Goal: Book appointment/travel/reservation

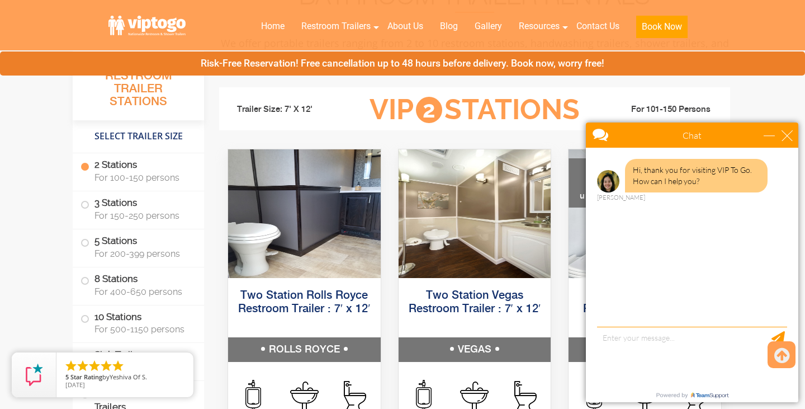
click at [140, 178] on span "For 100-150 persons" at bounding box center [142, 177] width 96 height 11
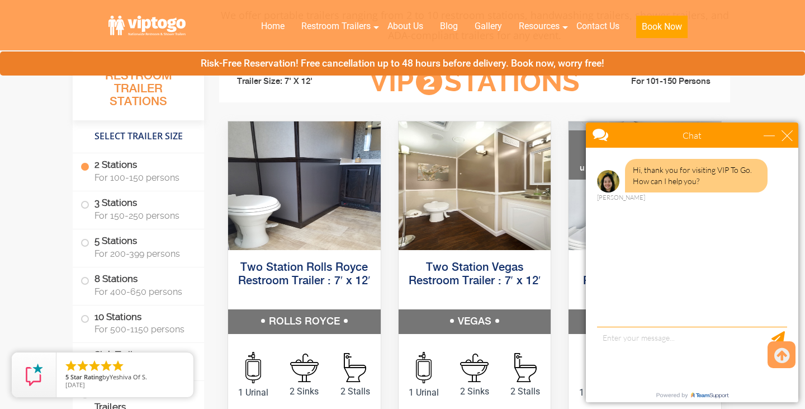
scroll to position [509, 0]
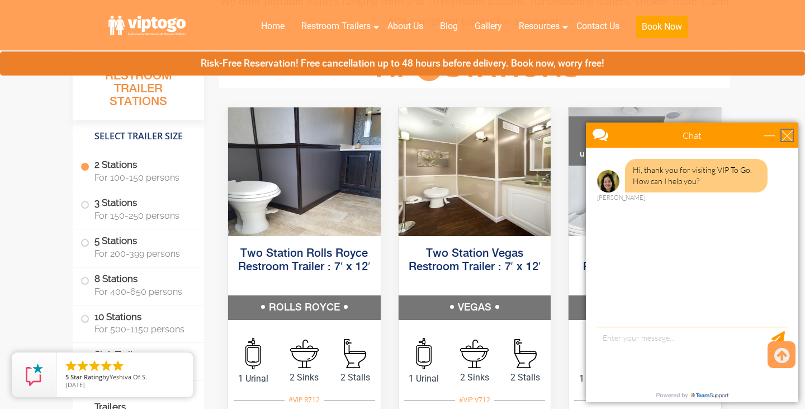
click at [792, 140] on div "close" at bounding box center [786, 135] width 11 height 11
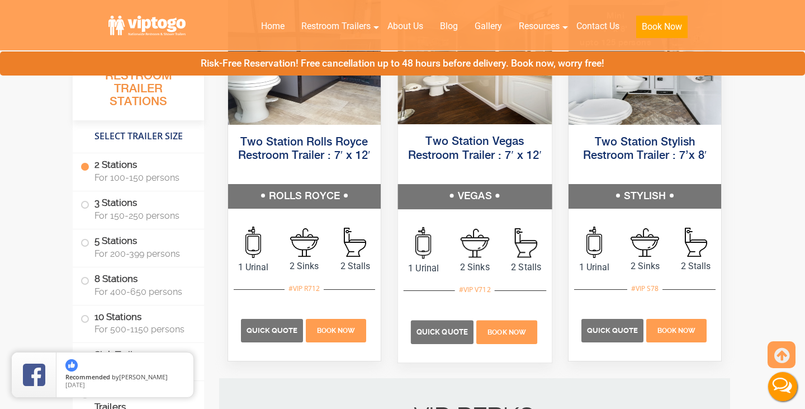
scroll to position [621, 0]
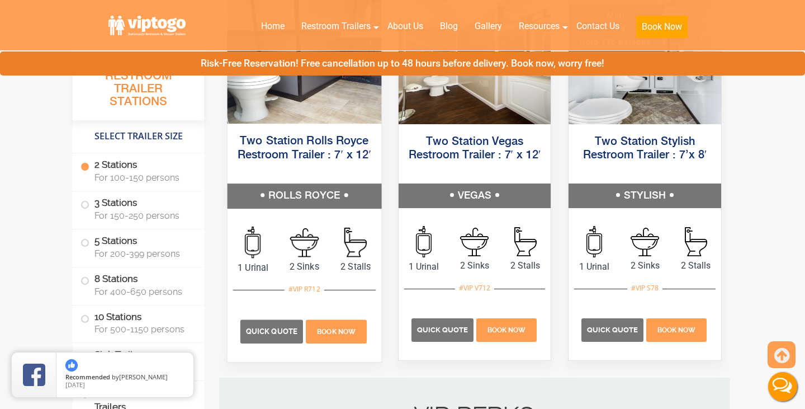
click at [328, 301] on div "Quick Quote Book Now" at bounding box center [304, 326] width 143 height 72
click at [320, 175] on h5 "Two Station Rolls Royce Restroom Trailer : 7′ x 12′" at bounding box center [304, 155] width 154 height 56
click at [324, 125] on div "Two Station Rolls Royce Restroom Trailer : 7′ x 12′ ROLLS ROYCE" at bounding box center [304, 170] width 171 height 93
click at [345, 325] on p "Book Now" at bounding box center [336, 331] width 61 height 23
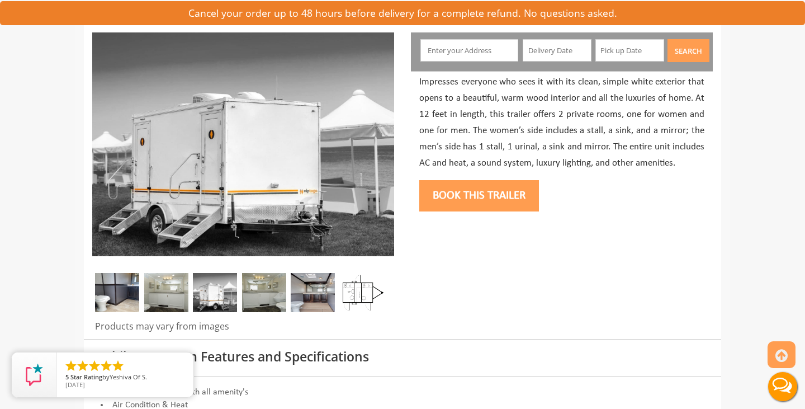
scroll to position [132, 0]
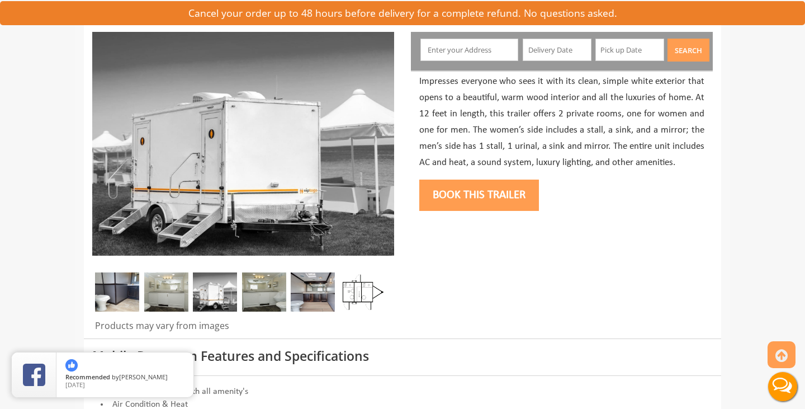
click at [161, 304] on img at bounding box center [166, 291] width 44 height 39
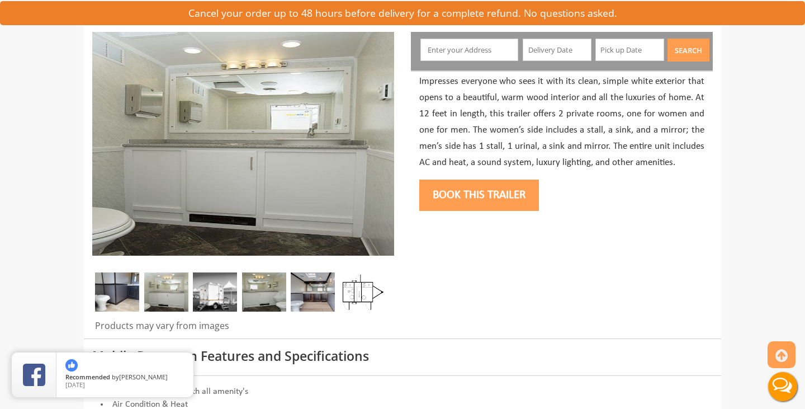
click at [233, 290] on img at bounding box center [215, 291] width 44 height 39
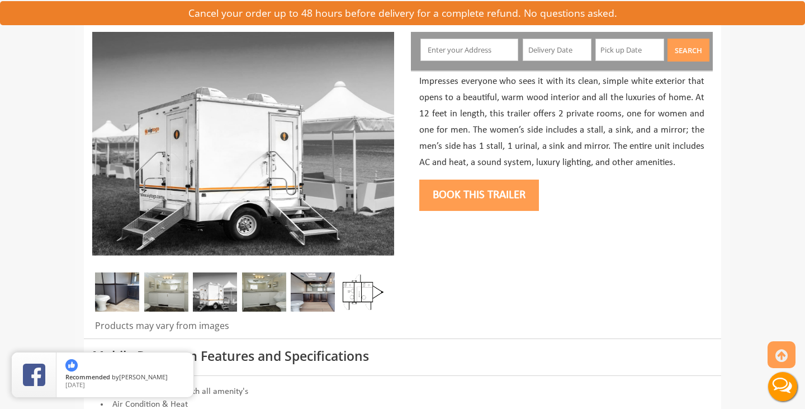
click at [265, 289] on img at bounding box center [264, 291] width 44 height 39
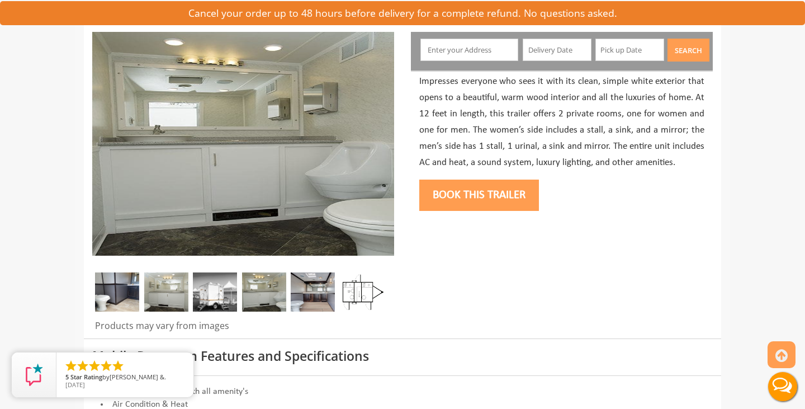
click at [346, 300] on img at bounding box center [361, 291] width 44 height 39
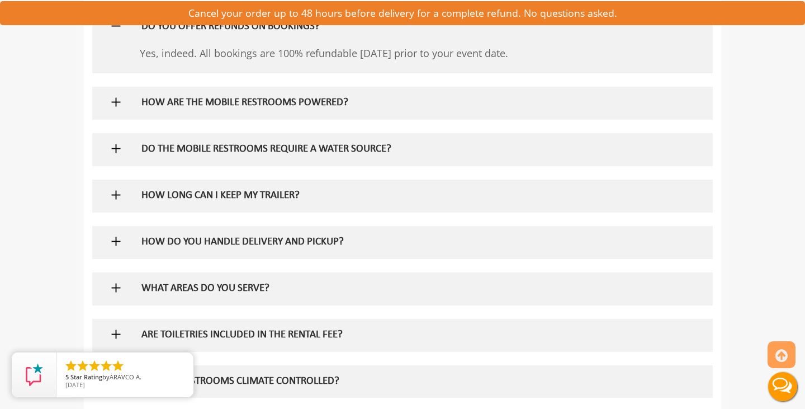
scroll to position [715, 0]
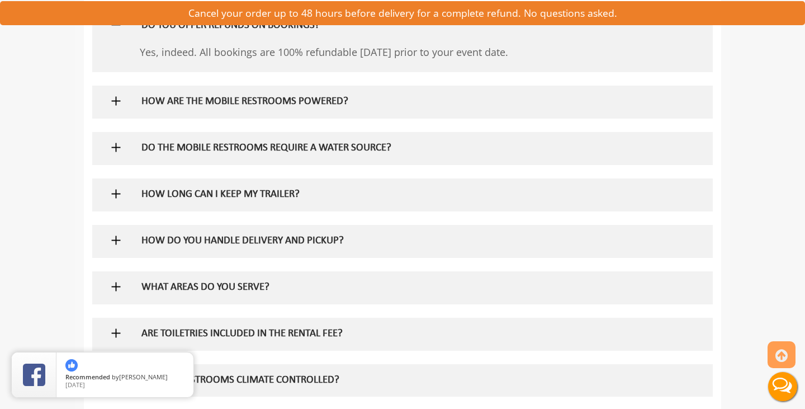
click at [417, 251] on div "HOW DO YOU HANDLE DELIVERY AND PICKUP?" at bounding box center [384, 241] width 503 height 32
click at [310, 234] on div "HOW DO YOU HANDLE DELIVERY AND PICKUP?" at bounding box center [384, 241] width 503 height 32
click at [113, 236] on img at bounding box center [116, 240] width 14 height 14
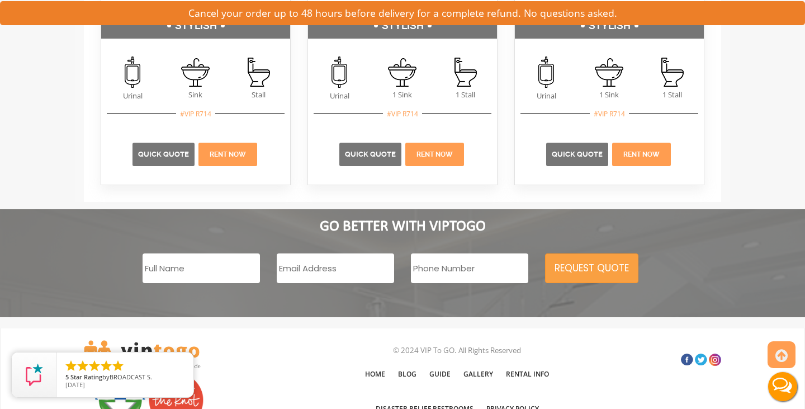
scroll to position [1839, 0]
